Goal: Task Accomplishment & Management: Manage account settings

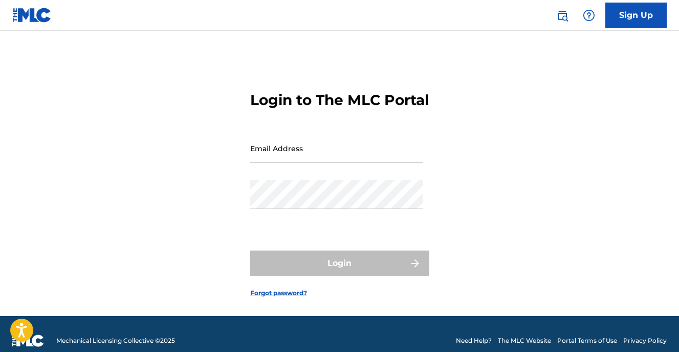
click at [307, 163] on input "Email Address" at bounding box center [336, 148] width 173 height 29
type input "[EMAIL_ADDRESS][DOMAIN_NAME]"
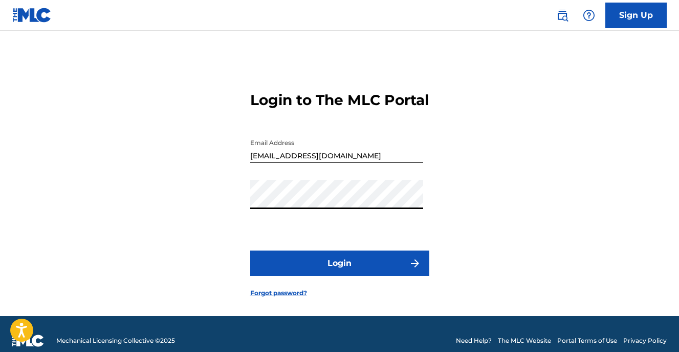
click at [339, 276] on button "Login" at bounding box center [339, 263] width 179 height 26
click at [292, 276] on button "Login" at bounding box center [339, 263] width 179 height 26
